Goal: Task Accomplishment & Management: Manage account settings

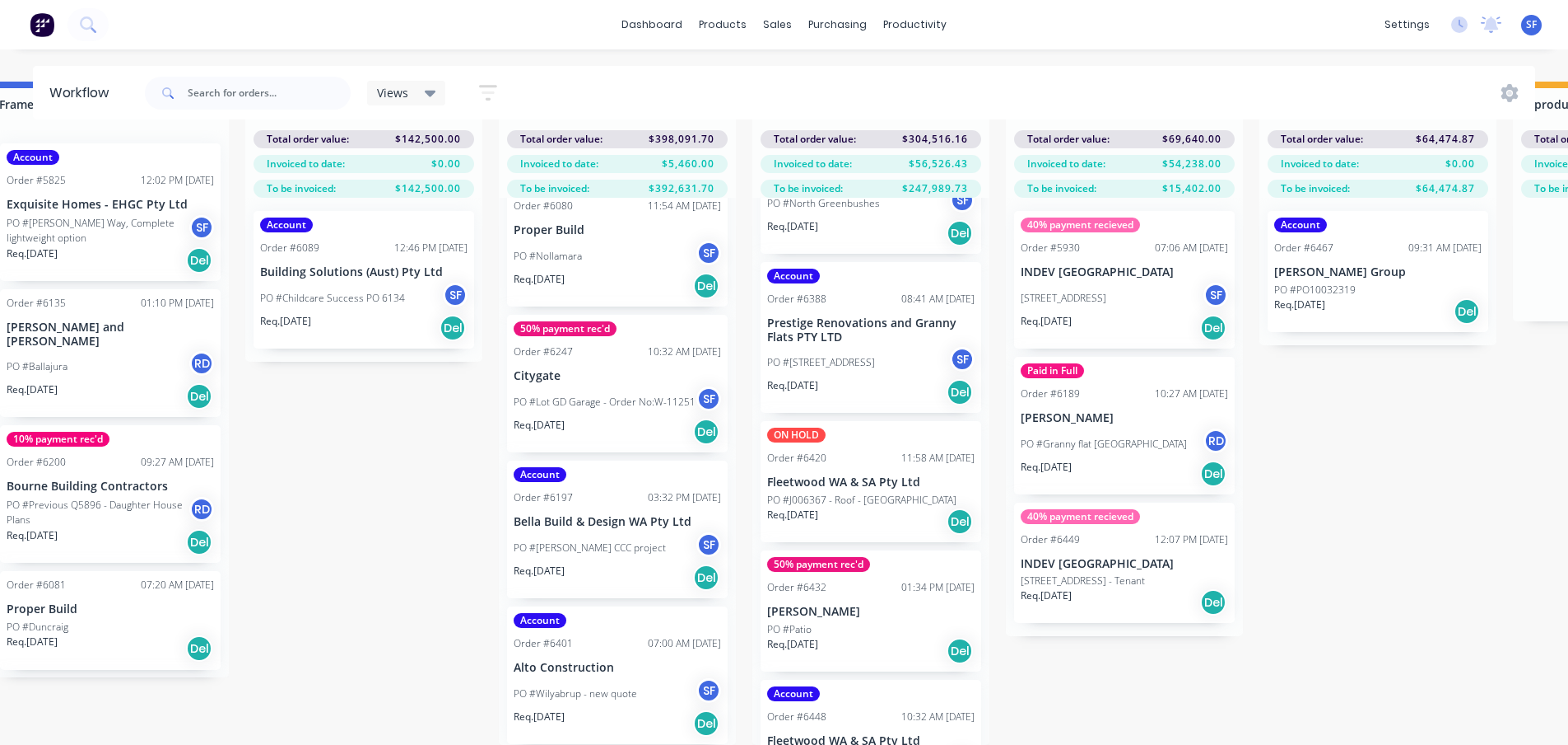
scroll to position [824, 0]
click at [854, 377] on div "Req. [DATE] Del" at bounding box center [871, 391] width 207 height 28
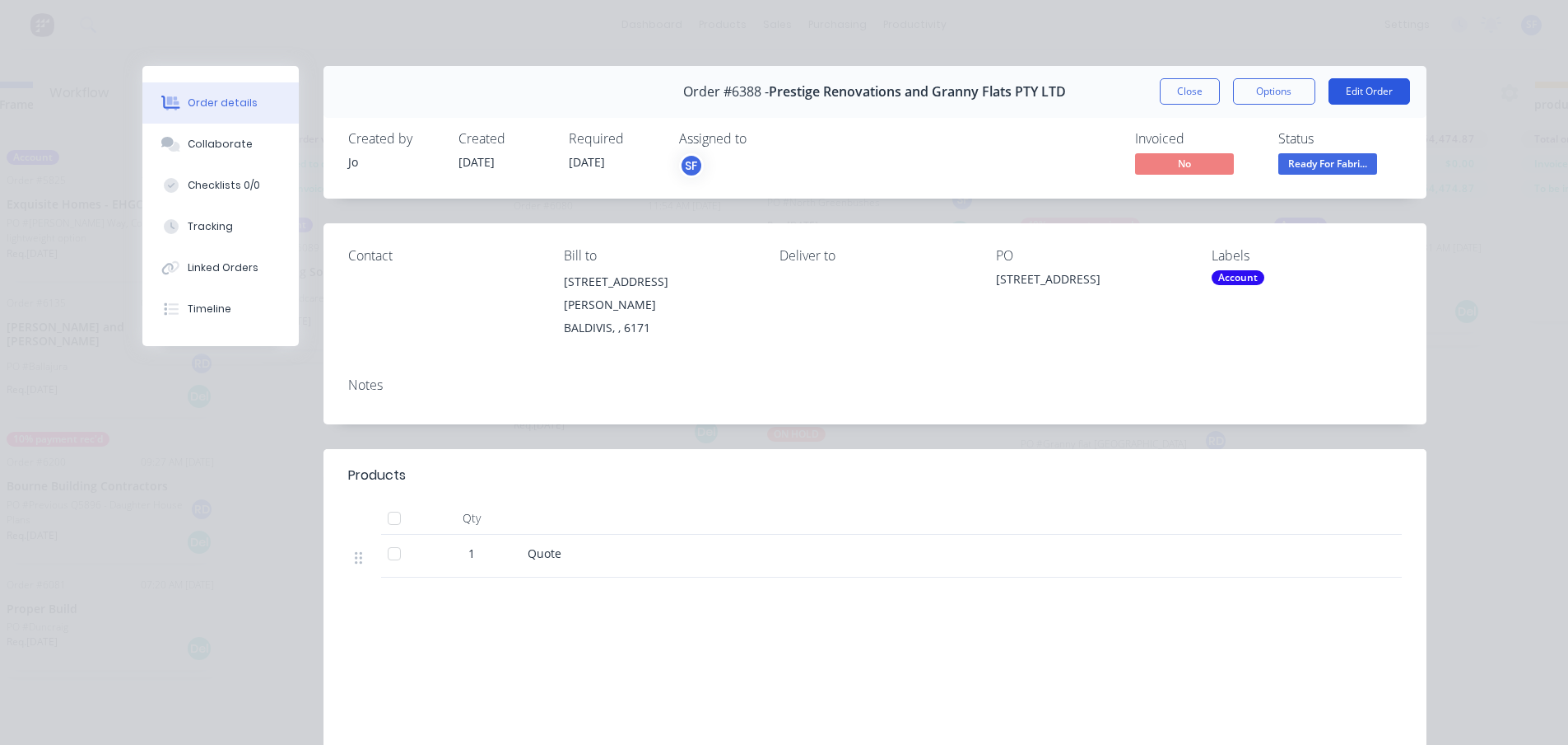
click at [1374, 84] on button "Edit Order" at bounding box center [1369, 92] width 81 height 26
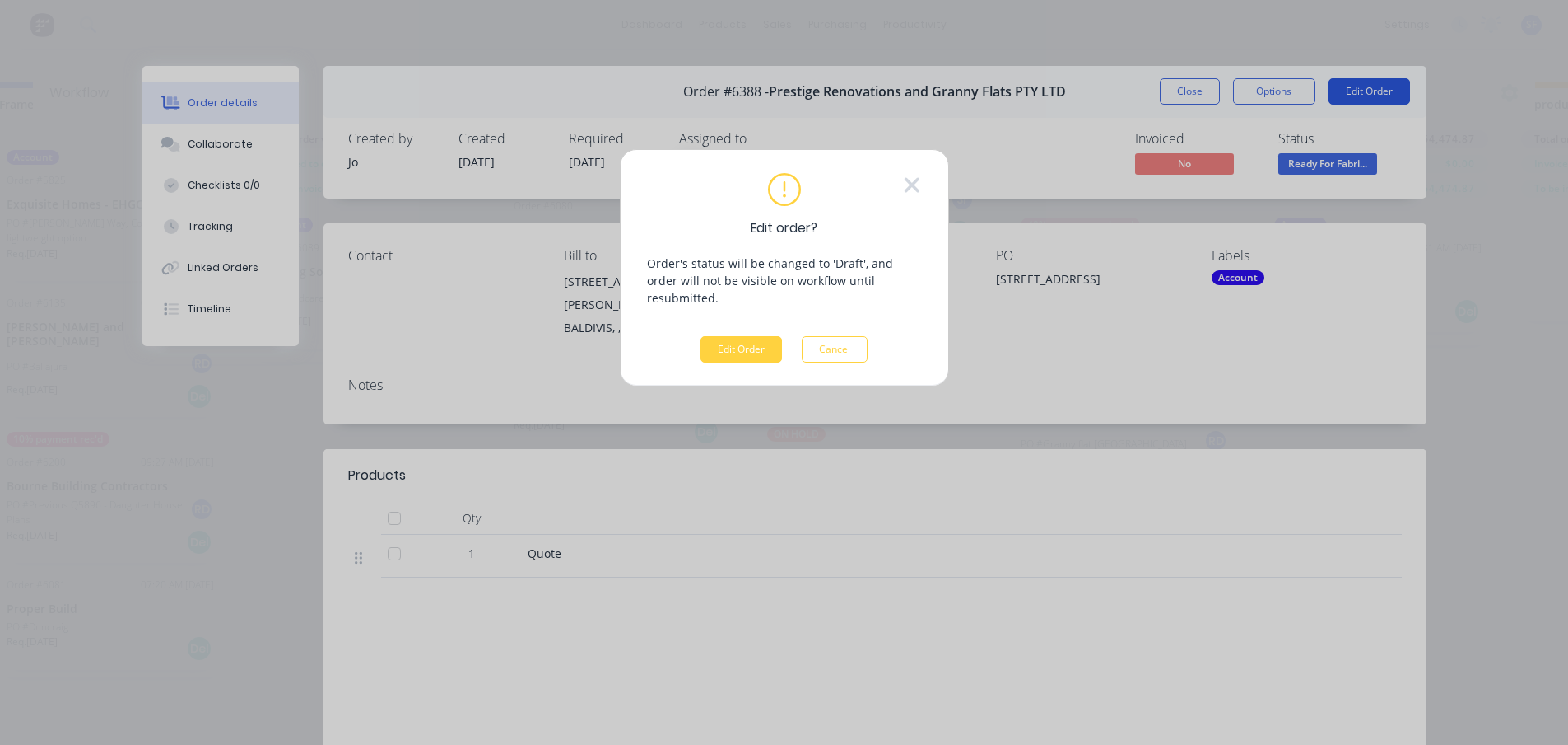
scroll to position [59, 1565]
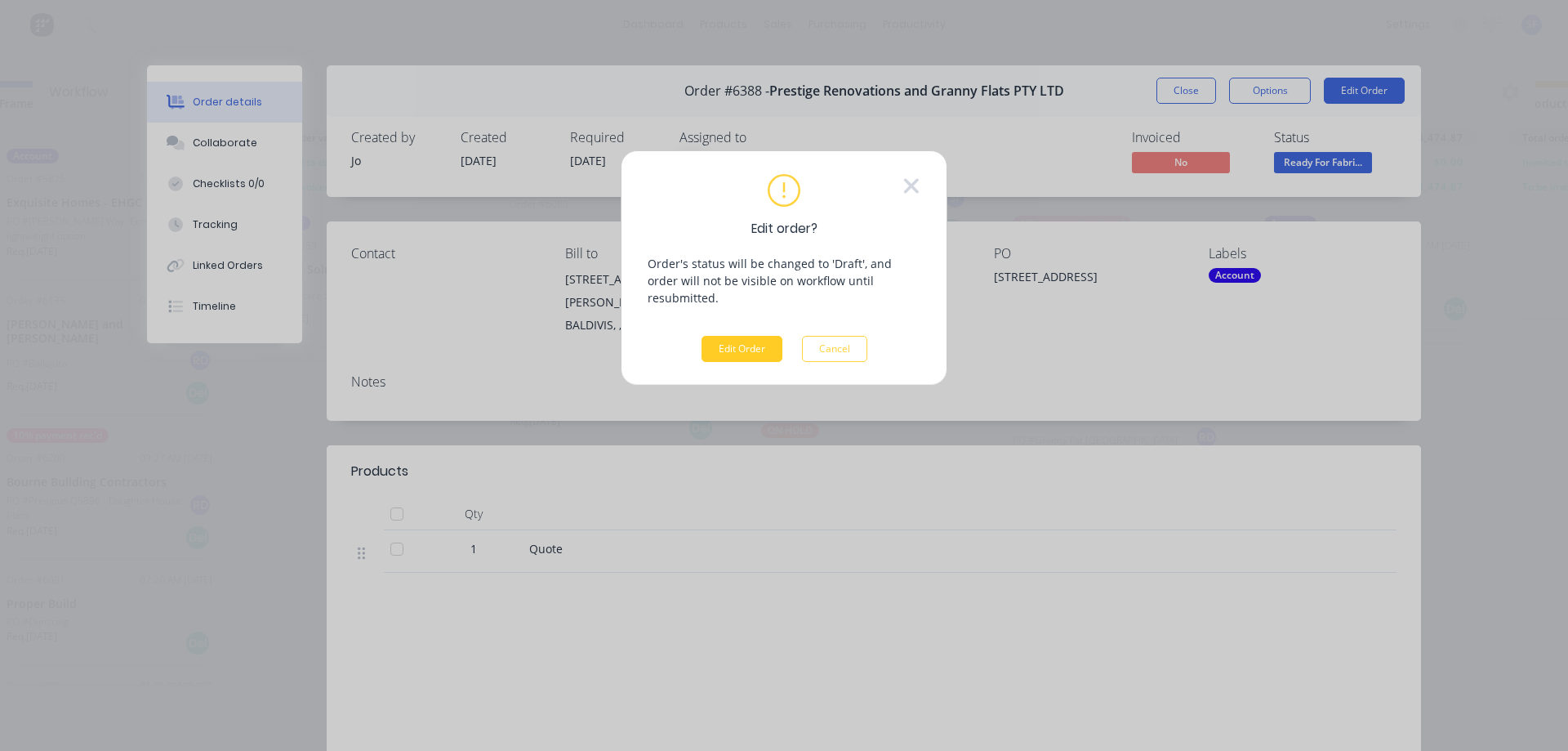
click at [757, 336] on button "Edit Order" at bounding box center [742, 349] width 81 height 26
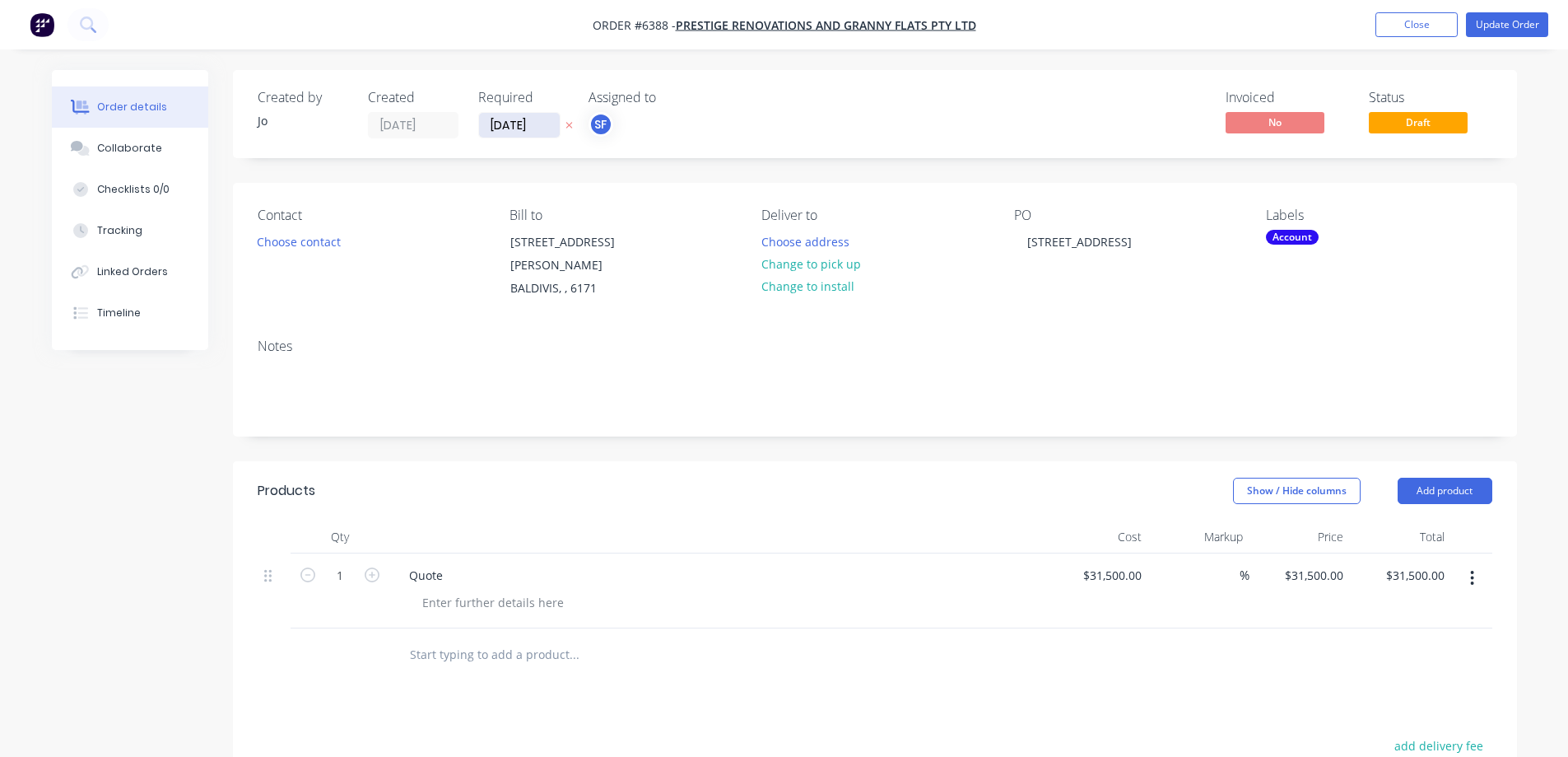
click at [499, 126] on input "[DATE]" at bounding box center [519, 125] width 80 height 25
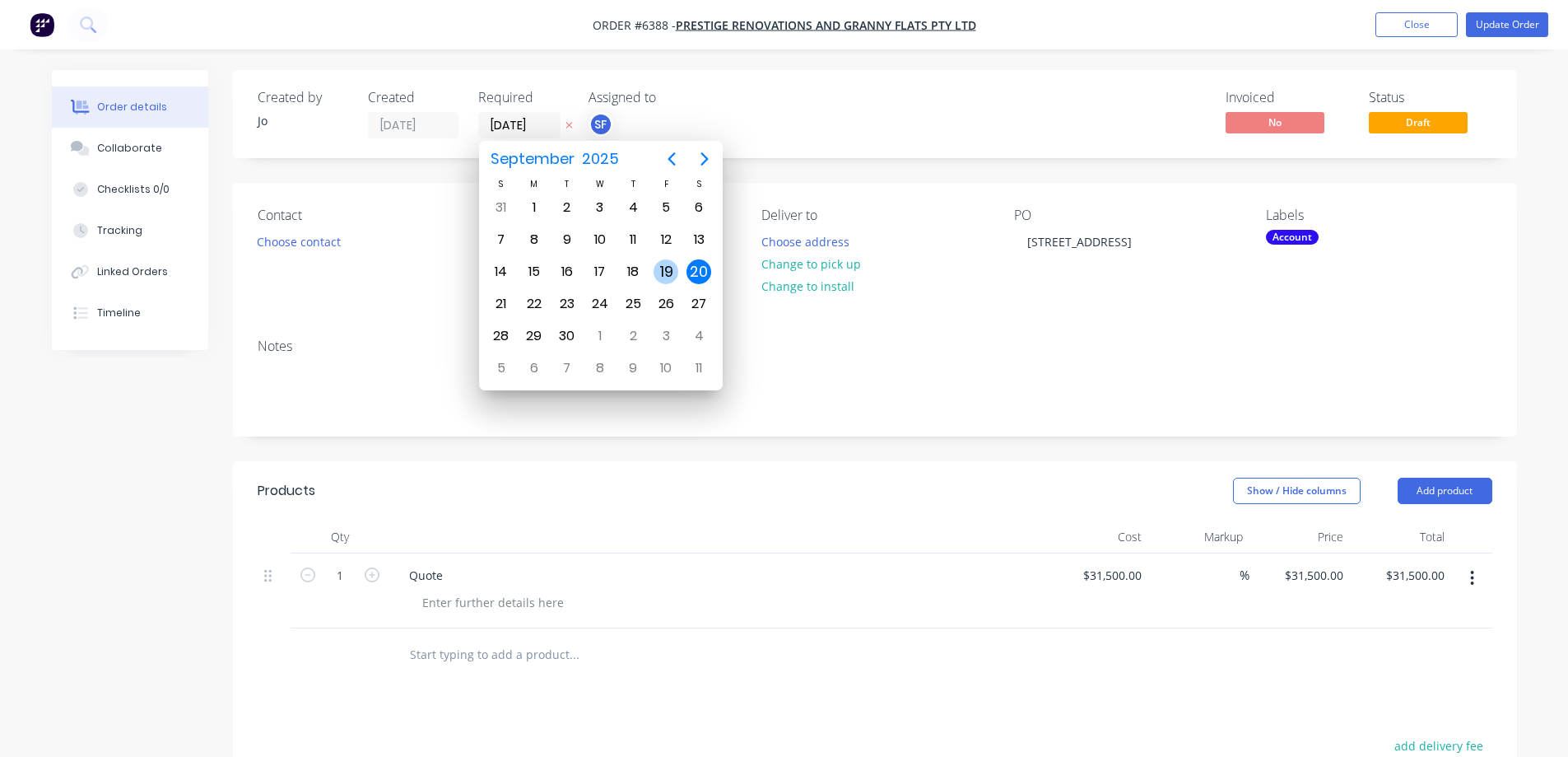
click at [672, 270] on div "19" at bounding box center [666, 271] width 25 height 25
type input "[DATE]"
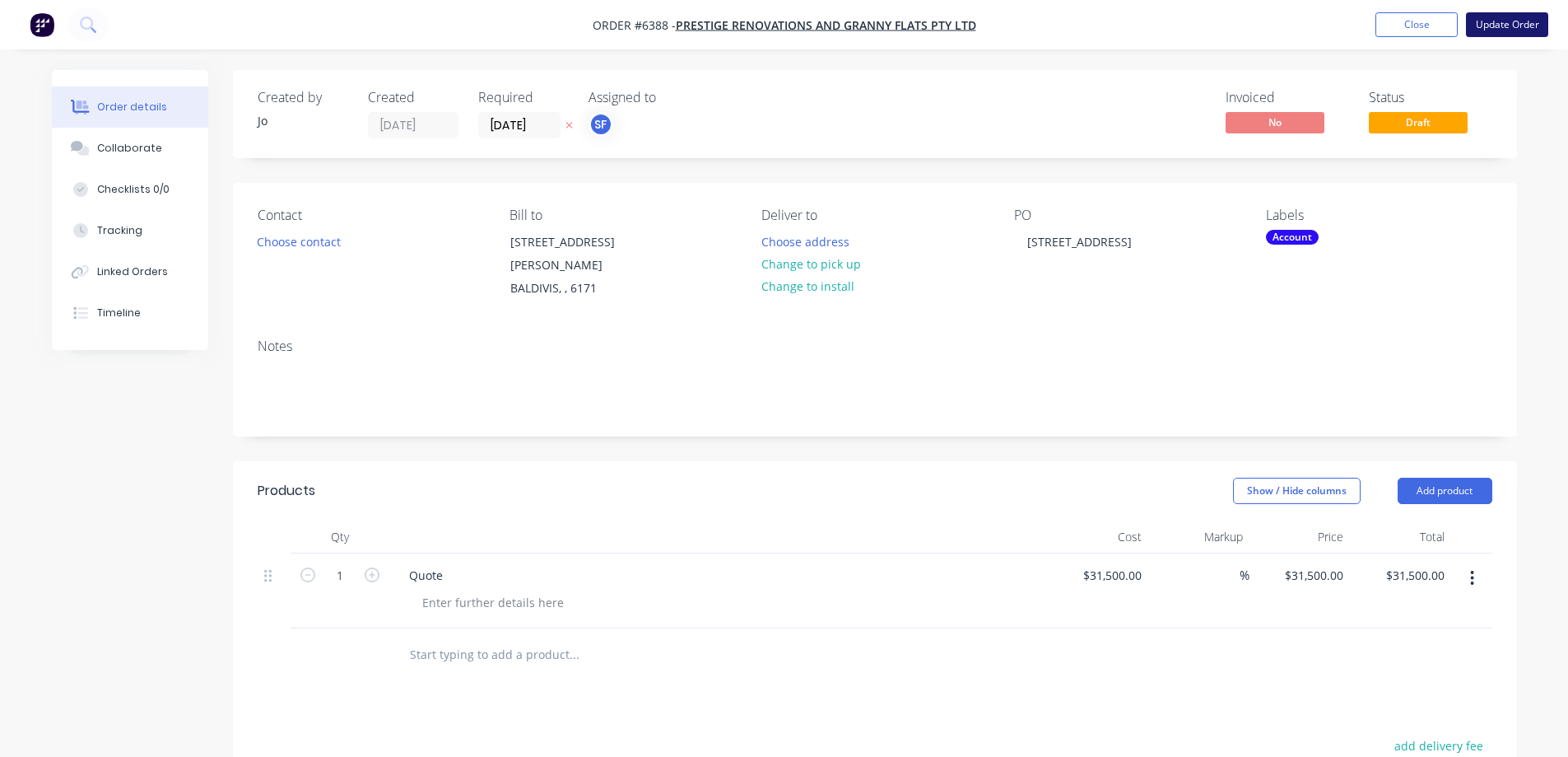
click at [1514, 32] on button "Update Order" at bounding box center [1507, 24] width 82 height 25
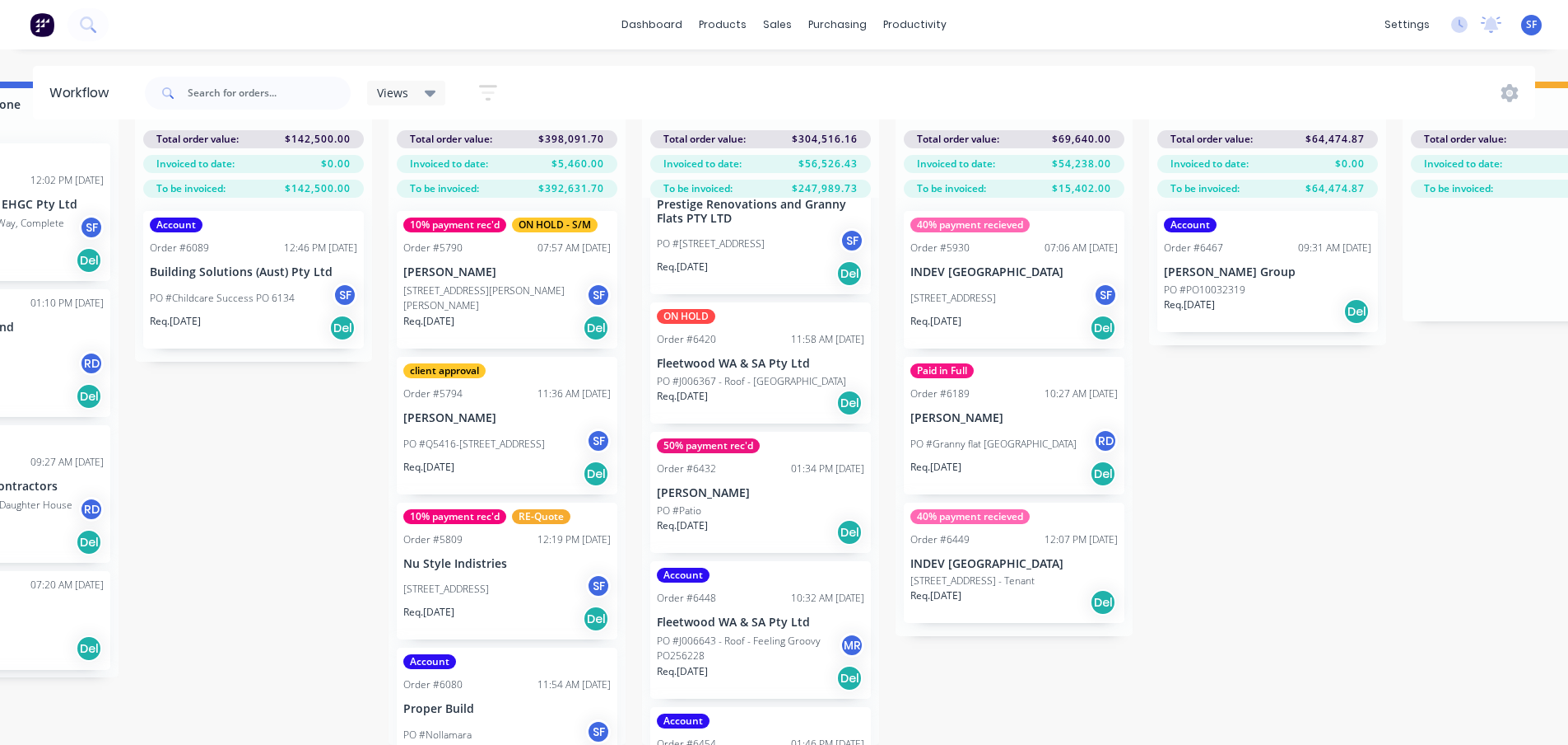
scroll to position [797, 0]
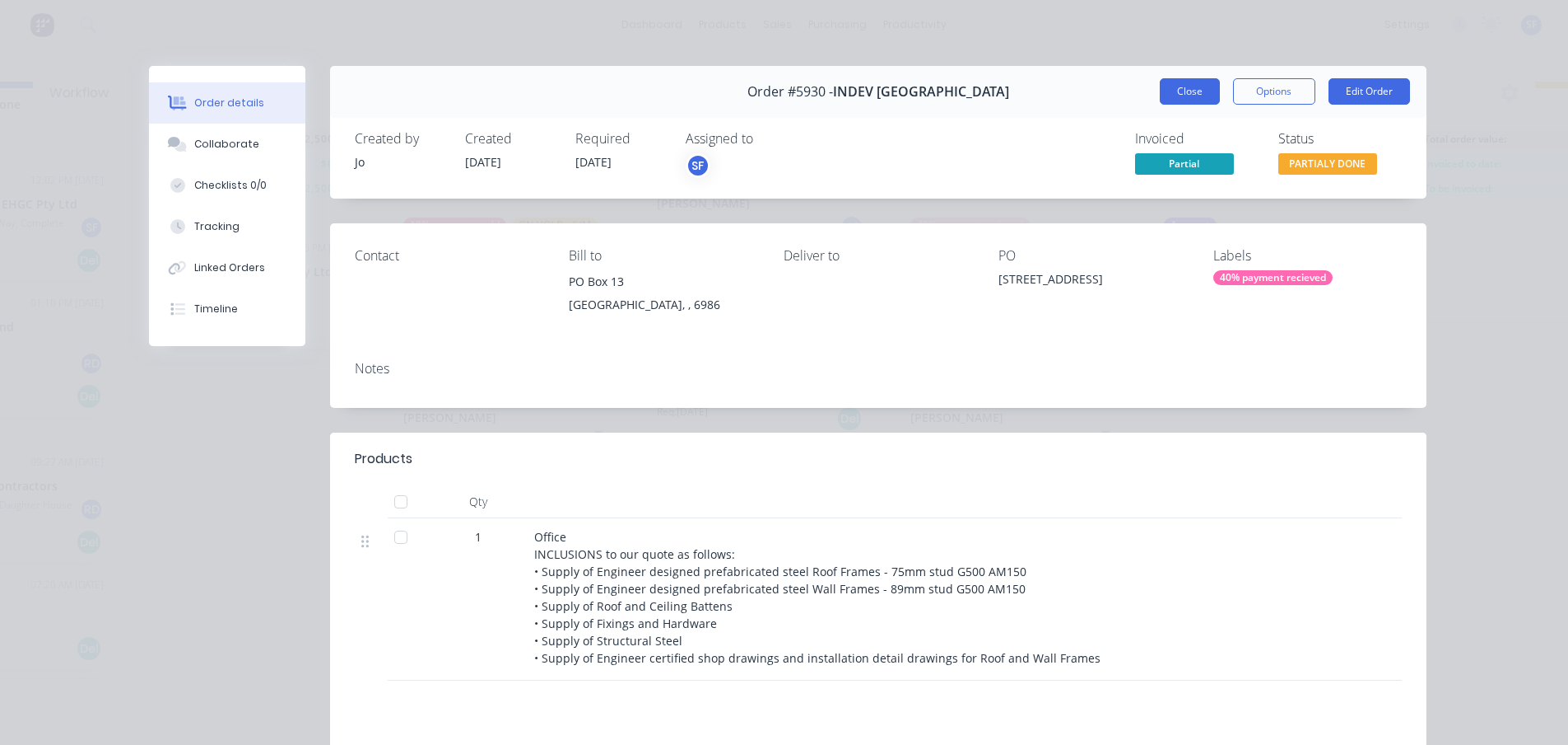
click at [1186, 86] on button "Close" at bounding box center [1190, 92] width 60 height 26
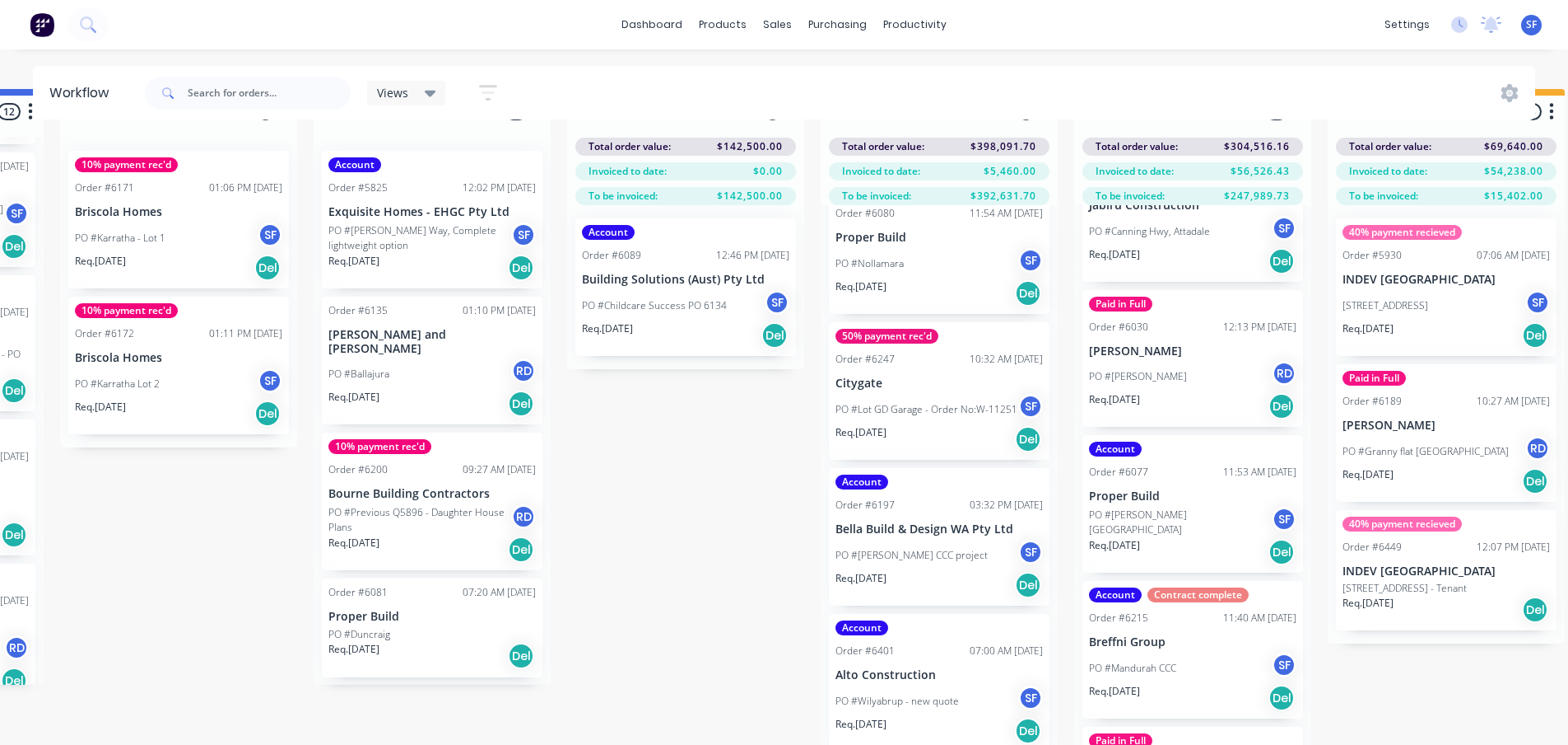
scroll to position [52, 1243]
